Goal: Information Seeking & Learning: Learn about a topic

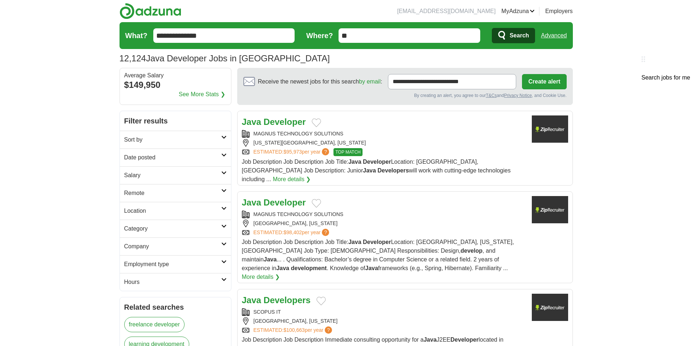
click at [560, 34] on link "Advanced" at bounding box center [554, 35] width 26 height 15
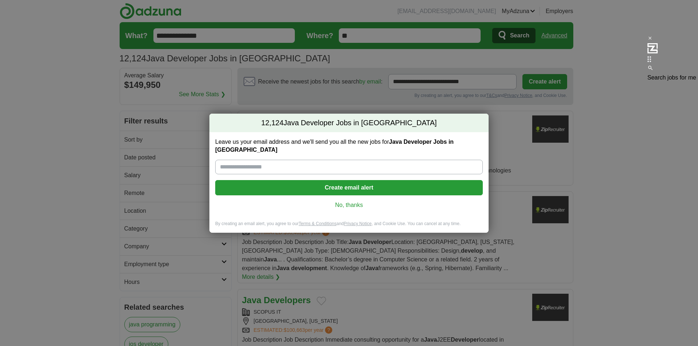
click at [346, 202] on link "No, thanks" at bounding box center [349, 205] width 256 height 8
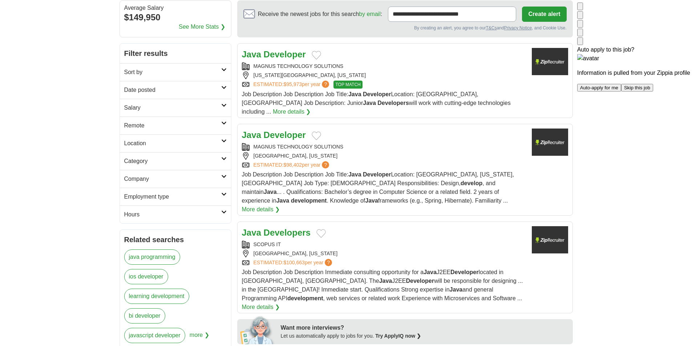
scroll to position [36, 0]
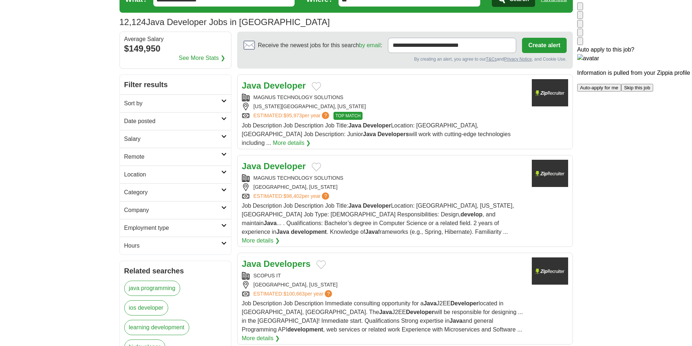
click at [580, 43] on img at bounding box center [580, 43] width 0 height 0
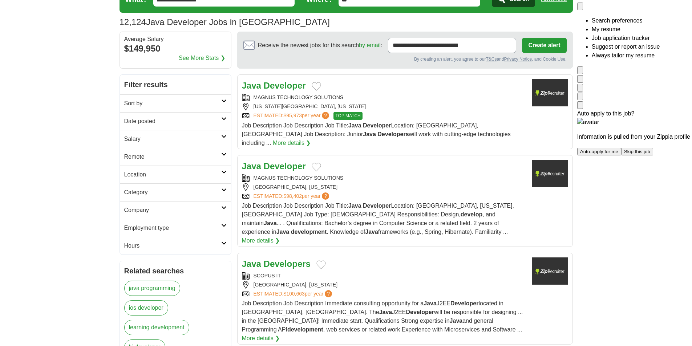
click at [577, 66] on div at bounding box center [633, 66] width 113 height 0
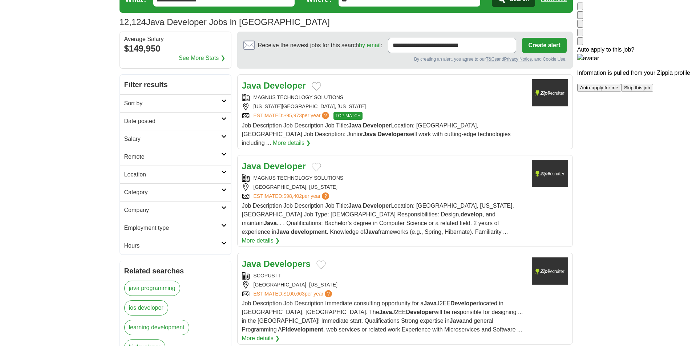
click at [580, 8] on img at bounding box center [580, 8] width 0 height 0
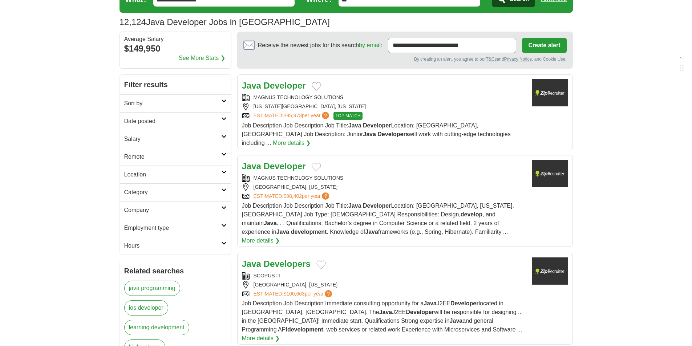
click at [224, 157] on link "Remote" at bounding box center [175, 157] width 111 height 18
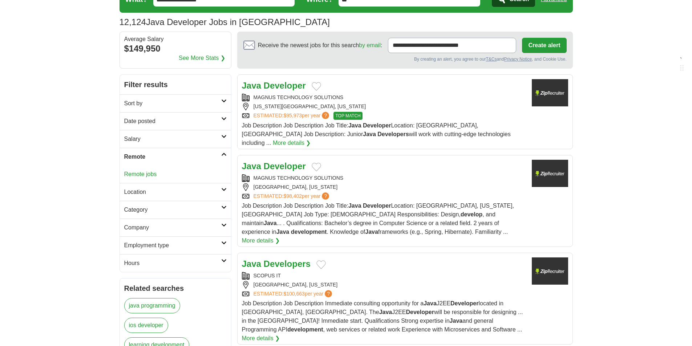
click at [138, 174] on link "Remote jobs" at bounding box center [140, 174] width 33 height 6
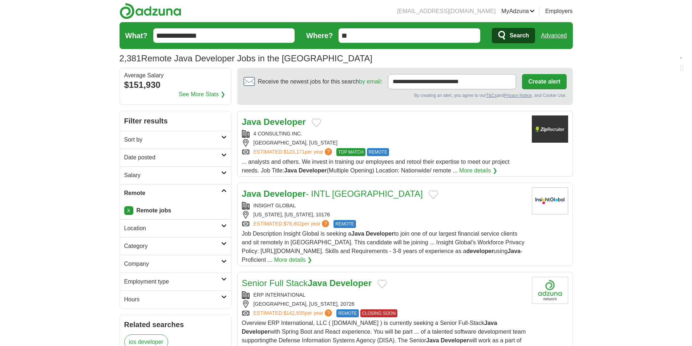
click at [222, 134] on link "Sort by" at bounding box center [175, 140] width 111 height 18
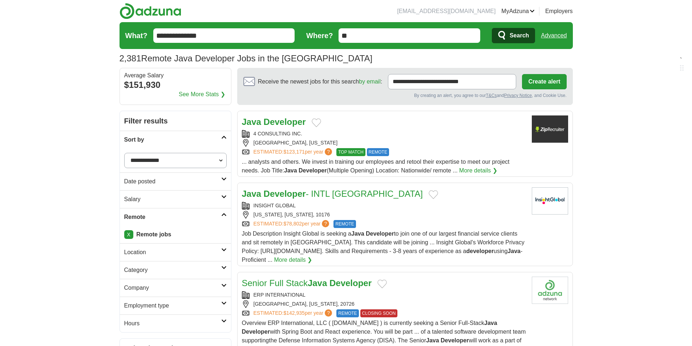
click at [221, 162] on select "**********" at bounding box center [175, 160] width 102 height 15
select select "**********"
click at [124, 153] on select "**********" at bounding box center [175, 160] width 102 height 15
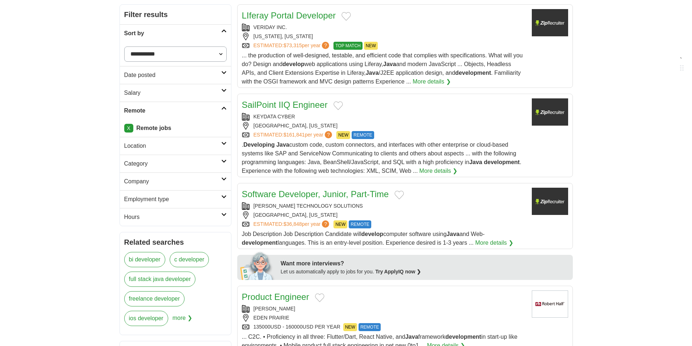
scroll to position [109, 0]
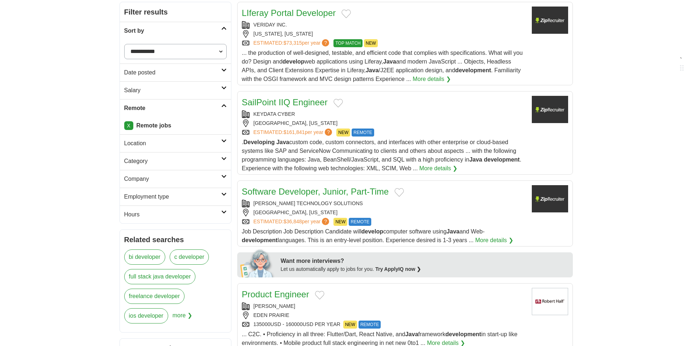
click at [225, 210] on link "Hours" at bounding box center [175, 215] width 111 height 18
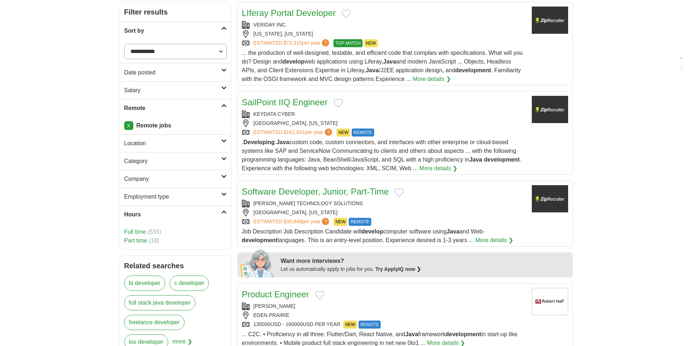
click at [225, 210] on link "Hours" at bounding box center [175, 215] width 111 height 18
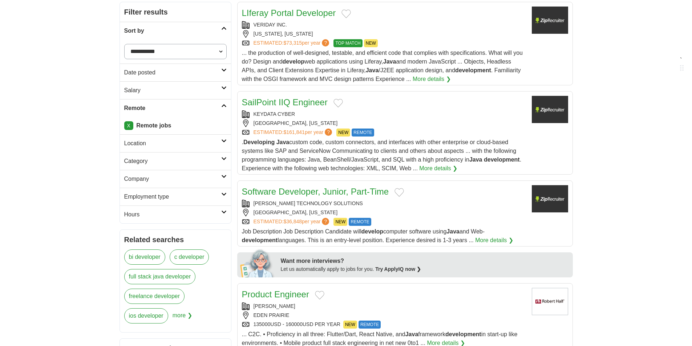
click at [224, 69] on icon at bounding box center [223, 70] width 5 height 4
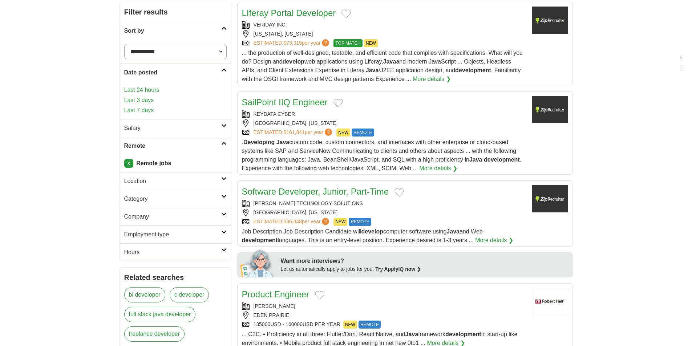
click at [224, 69] on icon at bounding box center [223, 70] width 5 height 4
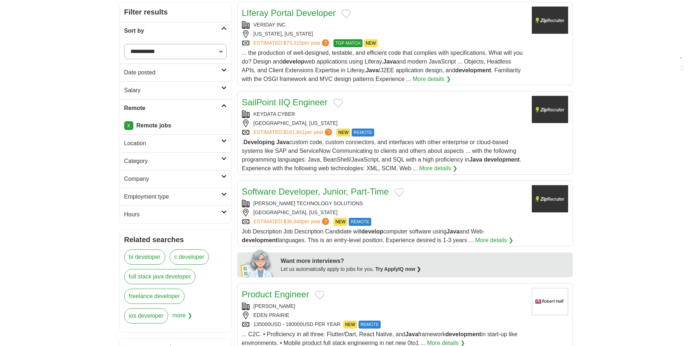
click at [226, 87] on icon at bounding box center [223, 88] width 5 height 4
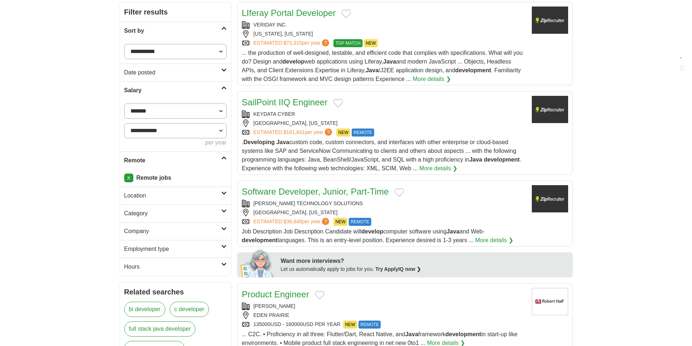
click at [226, 87] on icon at bounding box center [223, 88] width 5 height 4
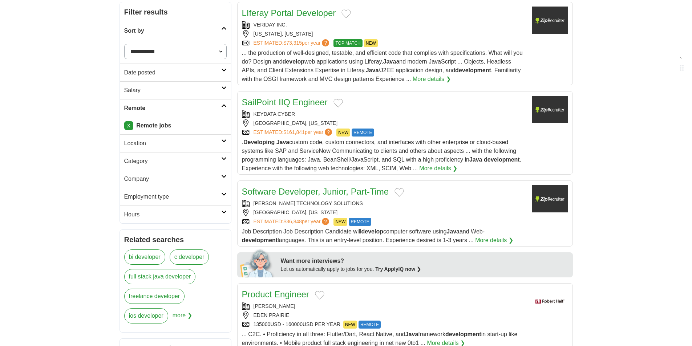
click at [222, 138] on link "Location" at bounding box center [175, 143] width 111 height 18
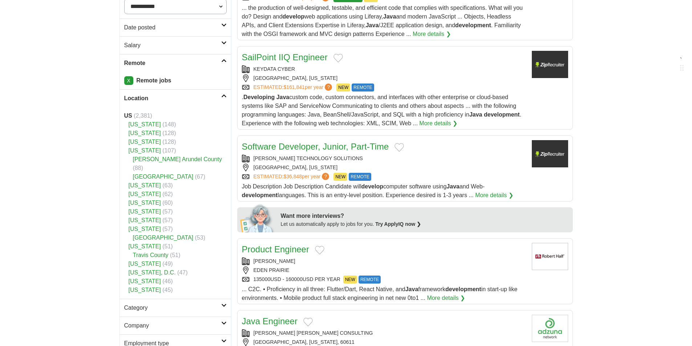
scroll to position [145, 0]
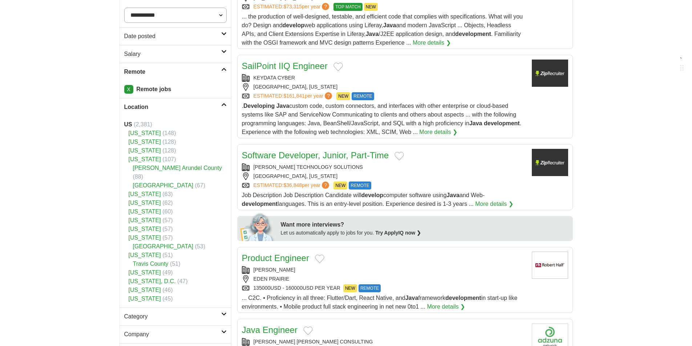
click at [224, 105] on icon at bounding box center [223, 105] width 5 height 4
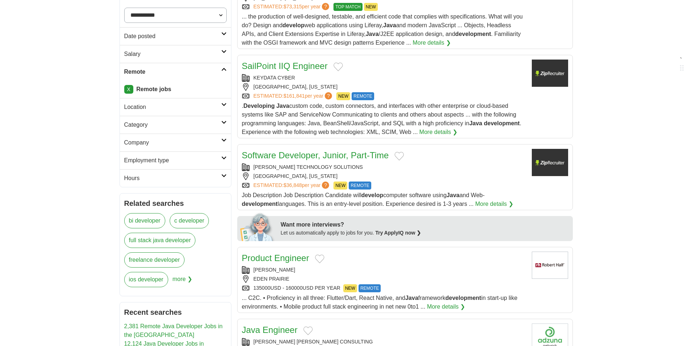
click at [222, 122] on icon at bounding box center [223, 123] width 5 height 4
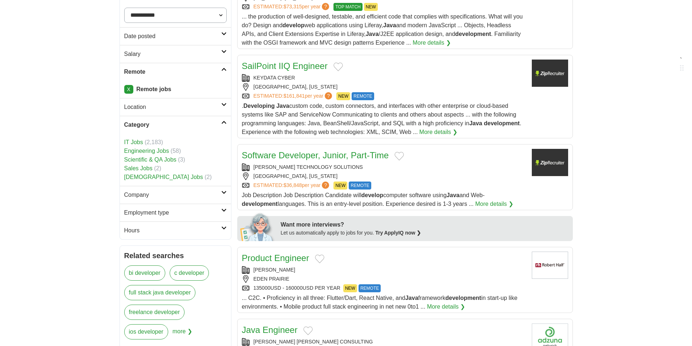
click at [222, 120] on link "Category" at bounding box center [175, 125] width 111 height 18
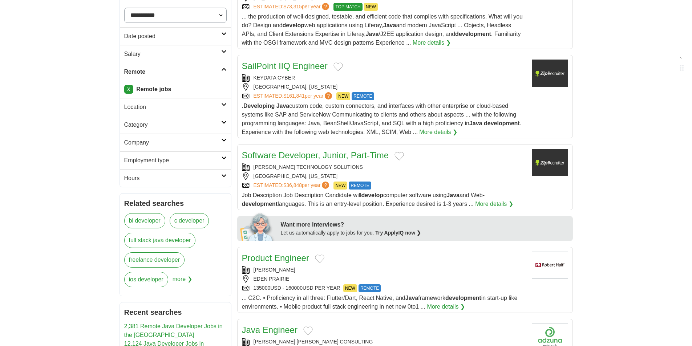
click at [223, 139] on icon at bounding box center [223, 140] width 5 height 4
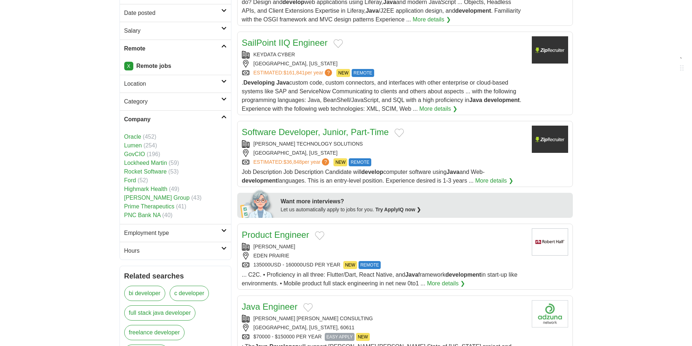
scroll to position [182, 0]
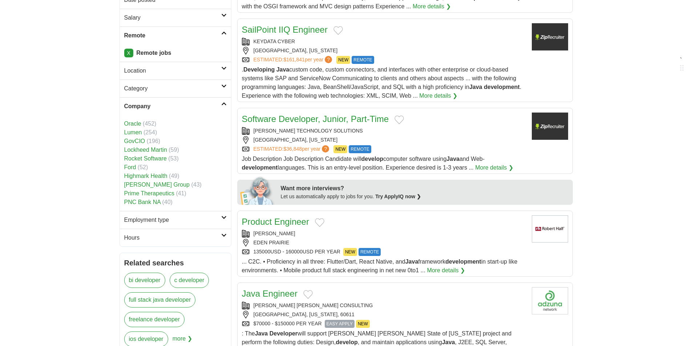
click at [225, 102] on icon at bounding box center [223, 104] width 5 height 4
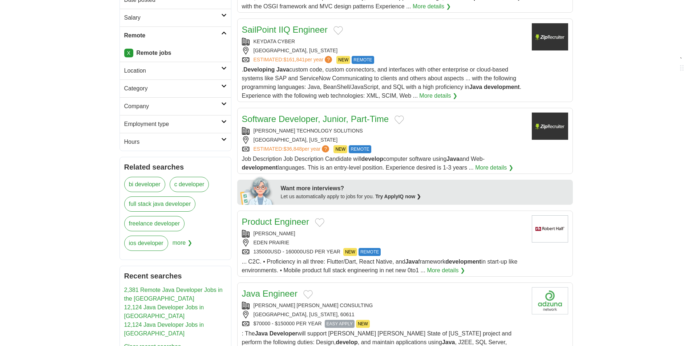
click at [225, 122] on icon at bounding box center [223, 122] width 5 height 4
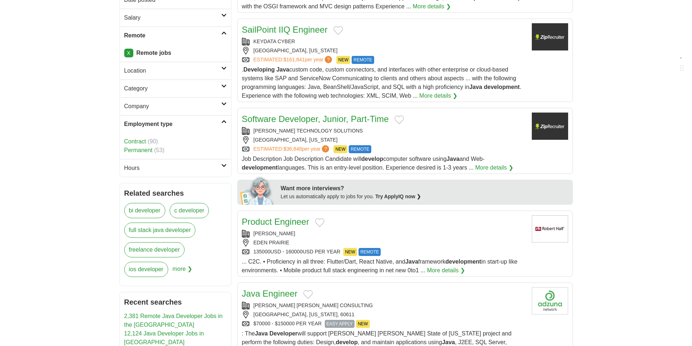
click at [225, 122] on icon at bounding box center [223, 122] width 5 height 4
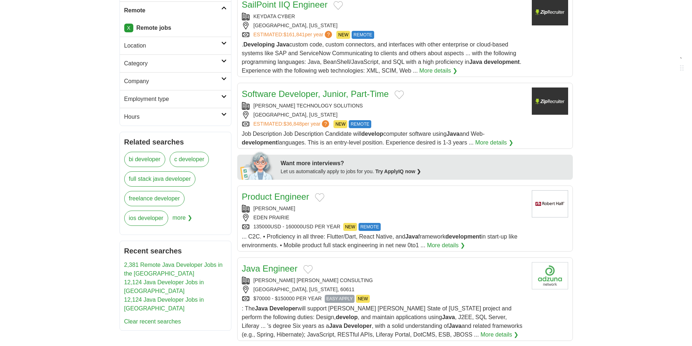
scroll to position [218, 0]
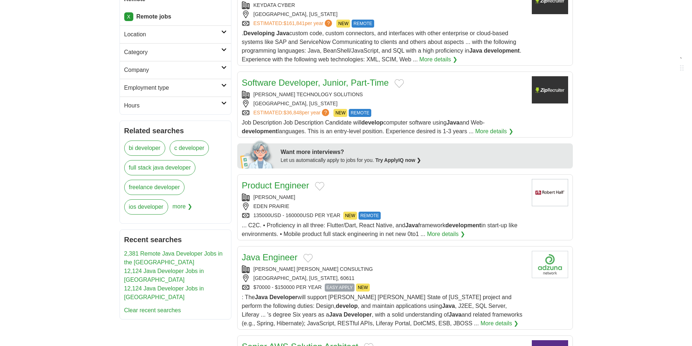
click at [188, 207] on span "more ❯" at bounding box center [183, 209] width 20 height 20
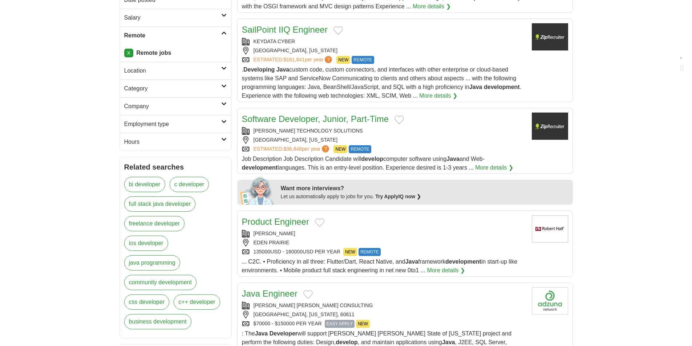
scroll to position [0, 0]
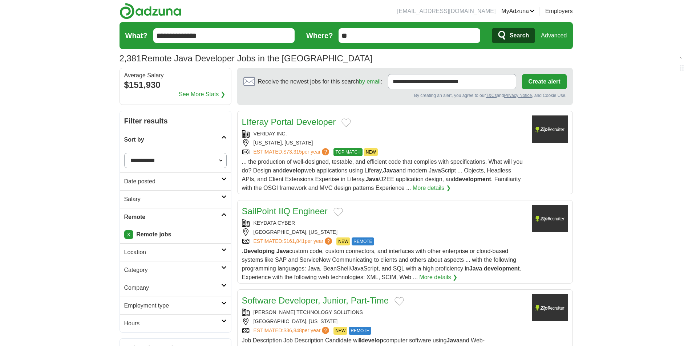
click at [433, 125] on div "LIferay Portal Developer" at bounding box center [384, 122] width 284 height 13
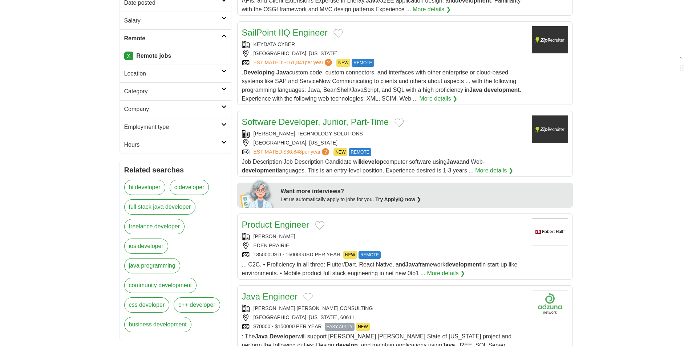
scroll to position [254, 0]
